Goal: Task Accomplishment & Management: Use online tool/utility

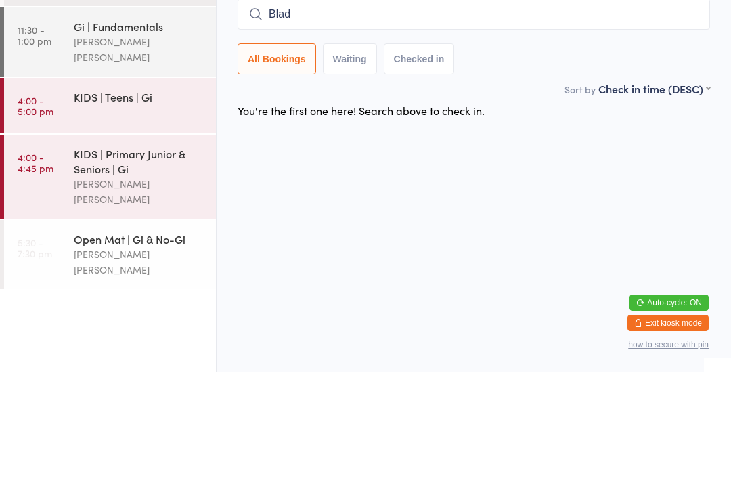
type input "Blade"
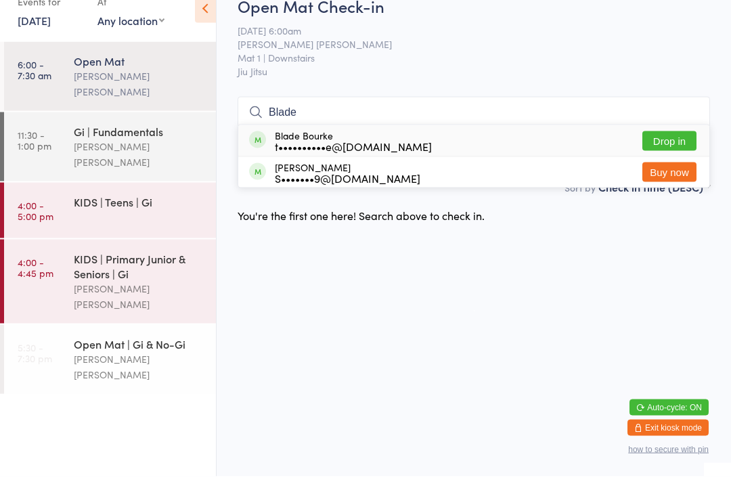
click at [174, 78] on div "Open Mat" at bounding box center [139, 85] width 131 height 15
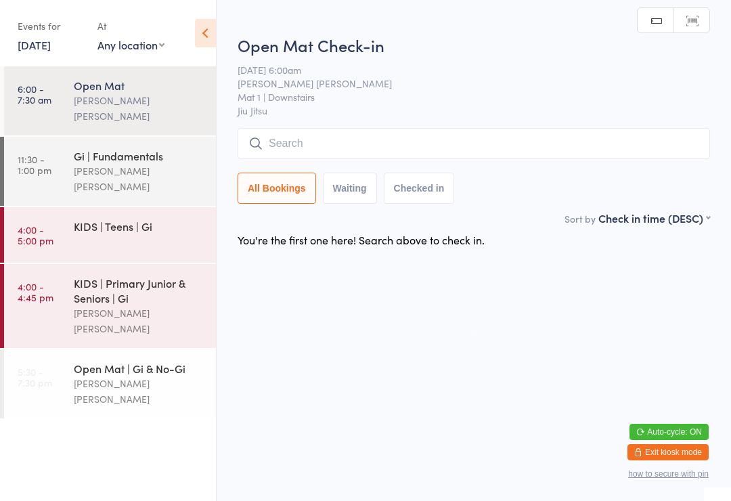
click at [151, 148] on div "Gi | Fundamentals" at bounding box center [139, 155] width 131 height 15
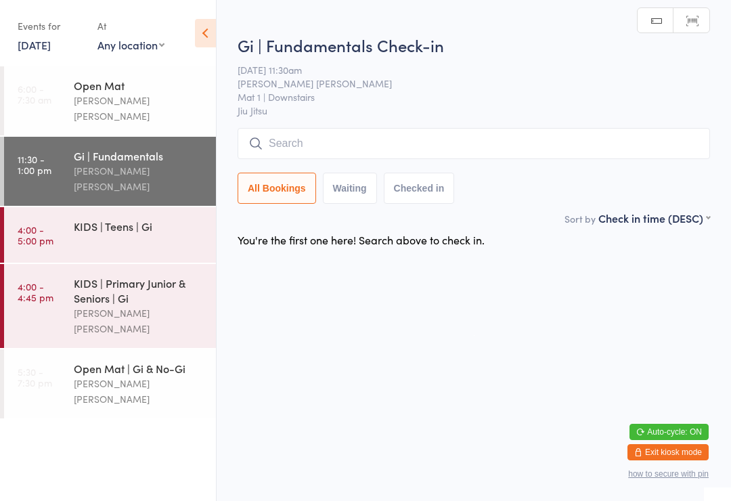
click at [166, 89] on div "Open Mat" at bounding box center [139, 85] width 131 height 15
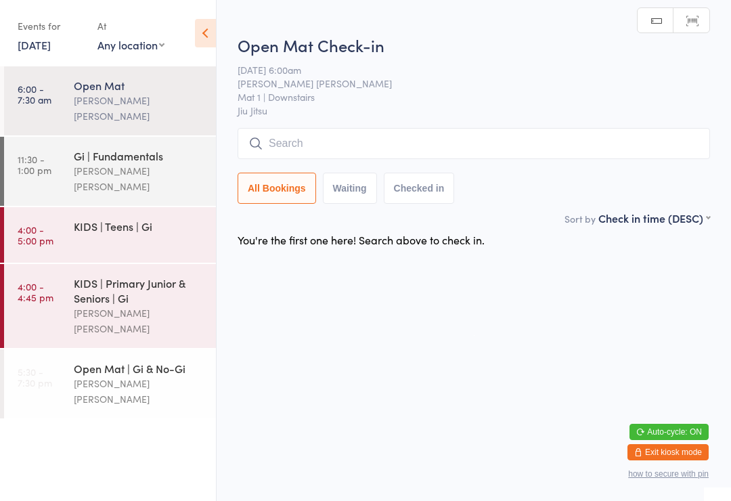
click at [374, 148] on input "search" at bounding box center [474, 143] width 473 height 31
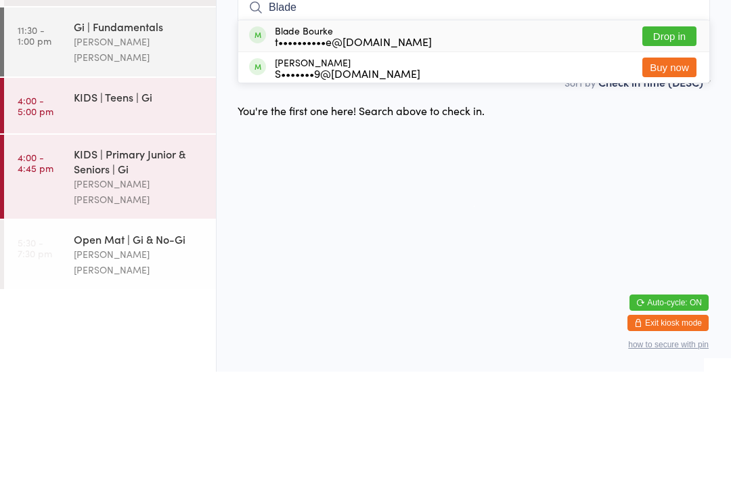
type input "Blade"
click at [677, 156] on button "Drop in" at bounding box center [670, 166] width 54 height 20
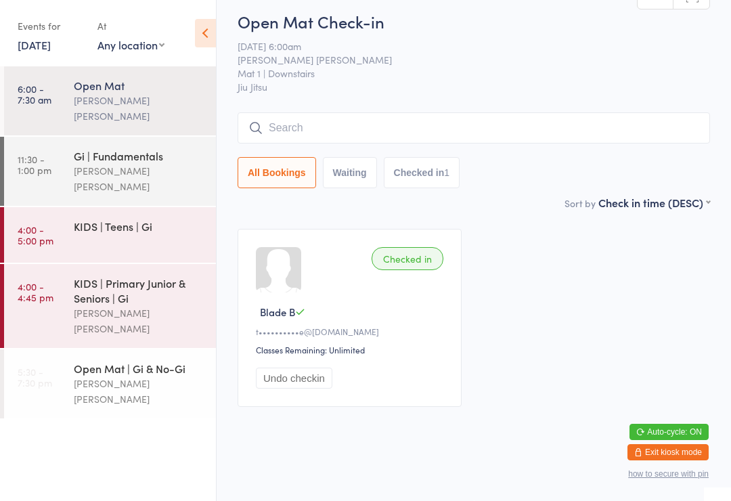
click at [360, 135] on input "search" at bounding box center [474, 127] width 473 height 31
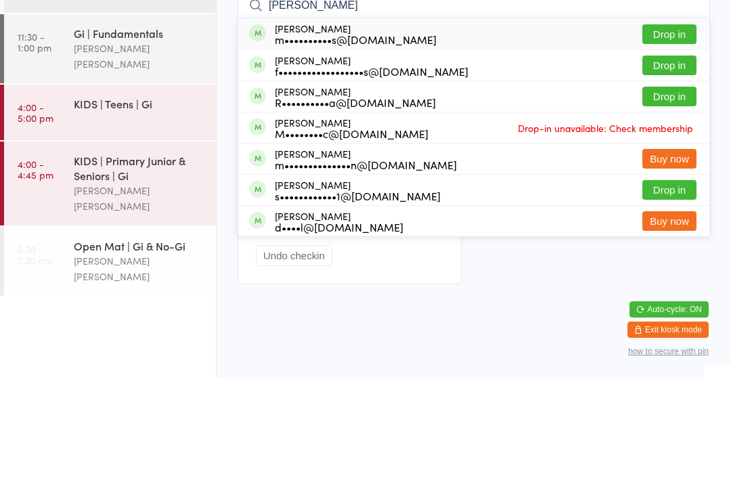
type input "[PERSON_NAME]"
click at [677, 178] on button "Drop in" at bounding box center [670, 188] width 54 height 20
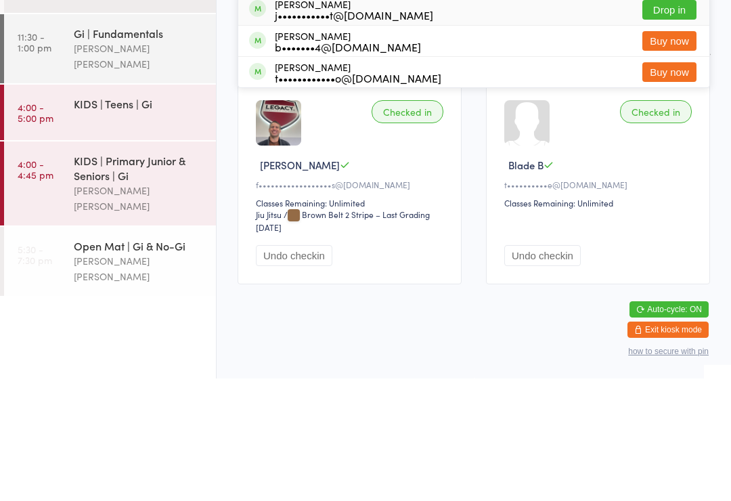
type input "[PERSON_NAME]"
click at [673, 123] on button "Drop in" at bounding box center [670, 133] width 54 height 20
